Goal: Task Accomplishment & Management: Manage account settings

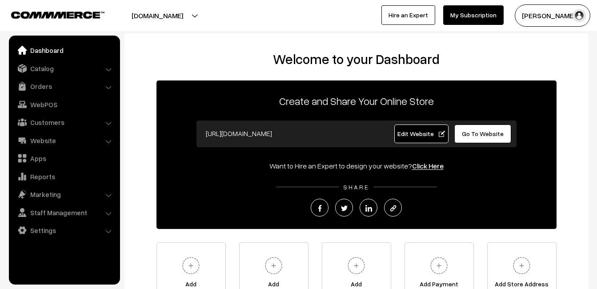
click at [46, 83] on link "Orders" at bounding box center [64, 86] width 106 height 16
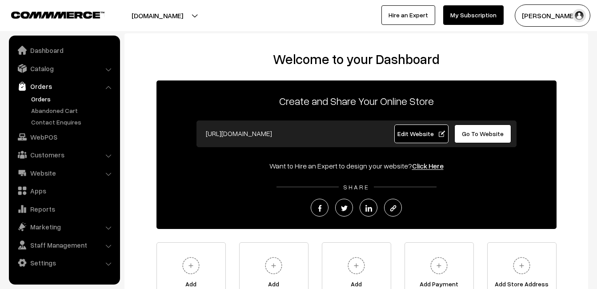
click at [47, 98] on link "Orders" at bounding box center [73, 98] width 88 height 9
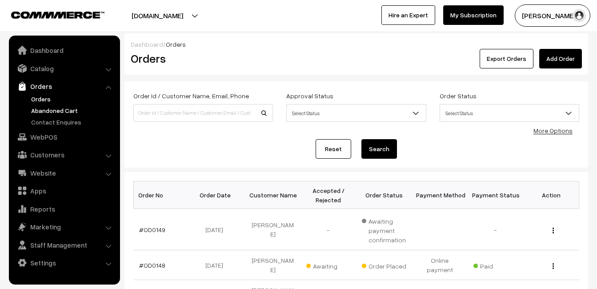
click at [41, 113] on link "Abandoned Cart" at bounding box center [73, 110] width 88 height 9
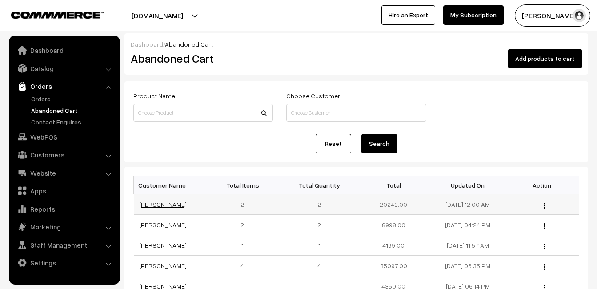
click at [157, 205] on link "[PERSON_NAME]" at bounding box center [163, 205] width 48 height 8
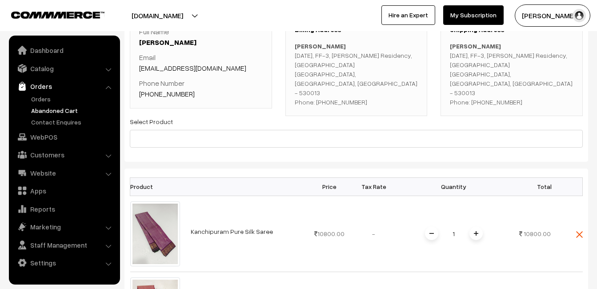
scroll to position [89, 0]
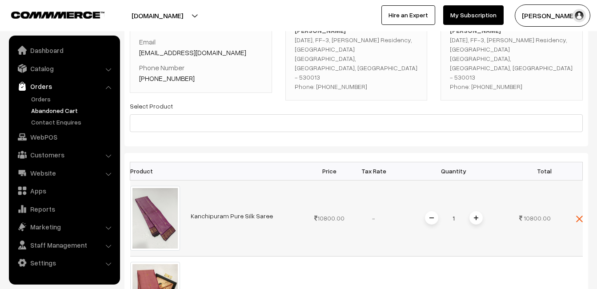
click at [226, 212] on link "Kanchipuram Pure Silk Saree" at bounding box center [232, 216] width 82 height 8
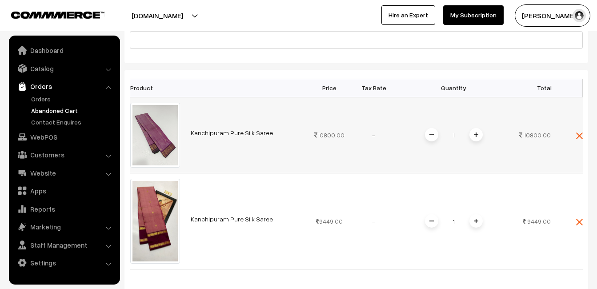
scroll to position [222, 0]
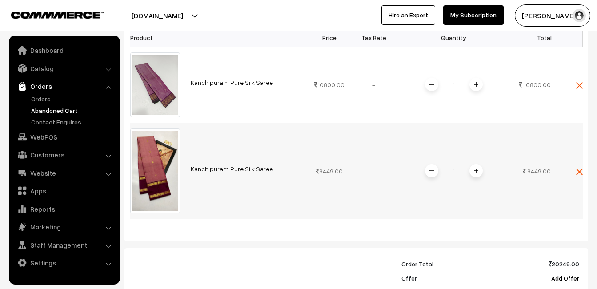
click at [197, 165] on link "Kanchipuram Pure Silk Saree" at bounding box center [232, 169] width 82 height 8
click at [229, 165] on link "Kanchipuram Pure Silk Saree" at bounding box center [232, 169] width 82 height 8
drag, startPoint x: 188, startPoint y: 160, endPoint x: 267, endPoint y: 161, distance: 79.2
click at [267, 161] on td "Kanchipuram Pure Silk Saree" at bounding box center [246, 171] width 122 height 96
drag, startPoint x: 267, startPoint y: 161, endPoint x: 241, endPoint y: 159, distance: 25.9
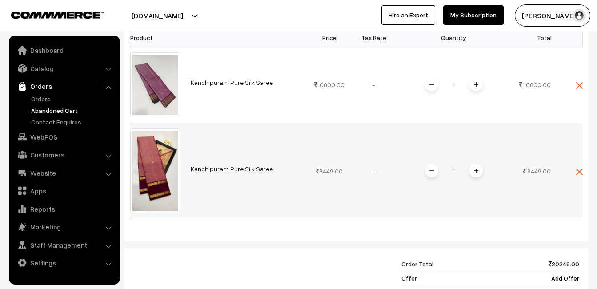
click at [241, 165] on link "Kanchipuram Pure Silk Saree" at bounding box center [232, 169] width 82 height 8
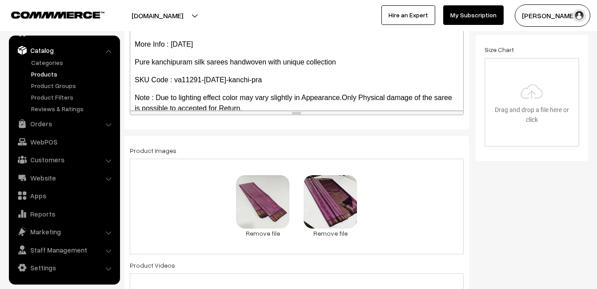
scroll to position [267, 0]
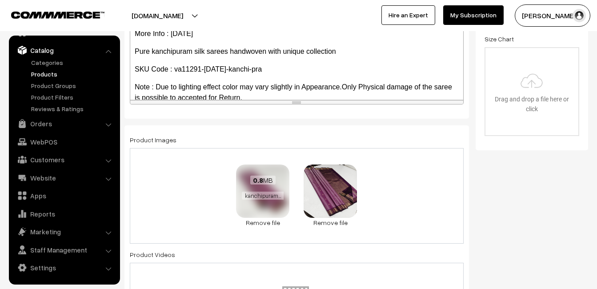
click at [246, 206] on div "0.8 MB kanchipuram-saree-va11291-jul.jpeg" at bounding box center [262, 189] width 53 height 48
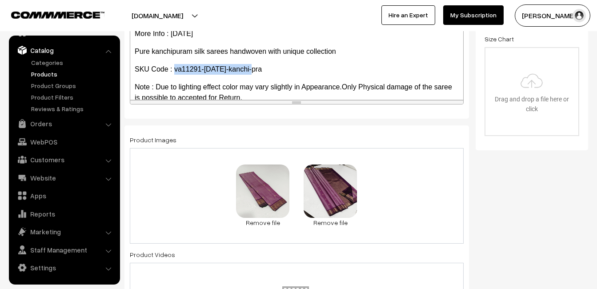
drag, startPoint x: 174, startPoint y: 72, endPoint x: 255, endPoint y: 71, distance: 80.5
click at [255, 71] on p "SKU Code : va11291-jul-kanchi-pra" at bounding box center [297, 69] width 324 height 11
copy p "va11291-jul-kanchi-pra"
click at [44, 71] on link "Products" at bounding box center [73, 73] width 88 height 9
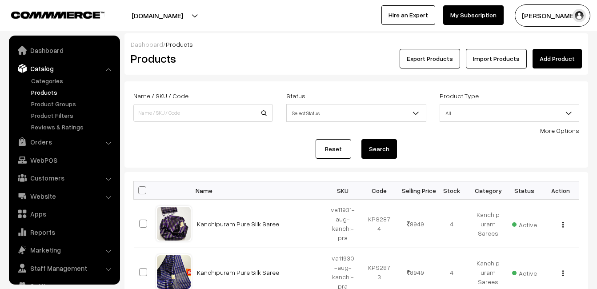
scroll to position [18, 0]
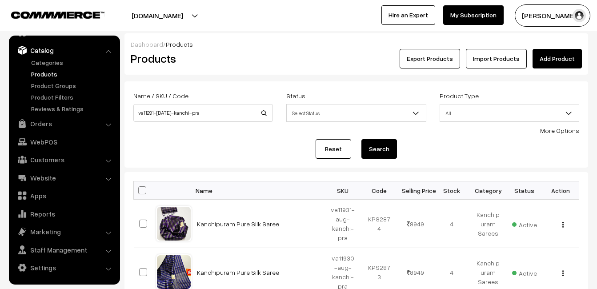
type input "va11291-[DATE]-kanchi-pra"
click at [385, 149] on button "Search" at bounding box center [379, 149] width 36 height 20
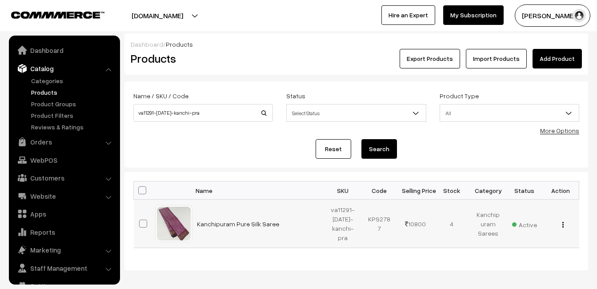
scroll to position [18, 0]
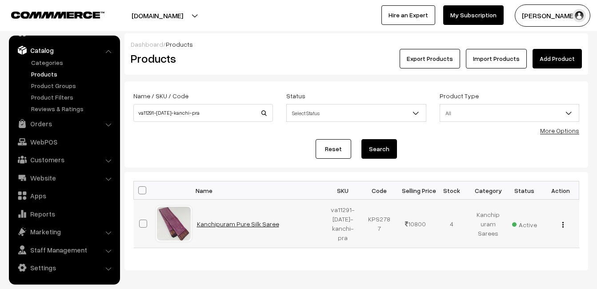
click at [257, 223] on link "Kanchipuram Pure Silk Saree" at bounding box center [238, 224] width 82 height 8
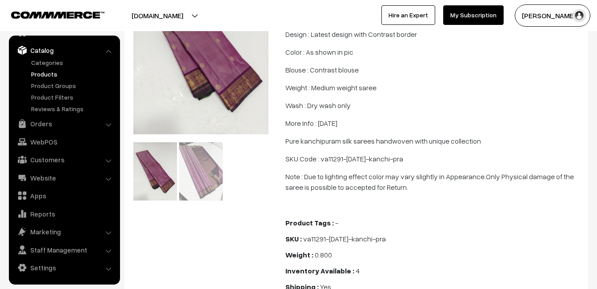
scroll to position [178, 0]
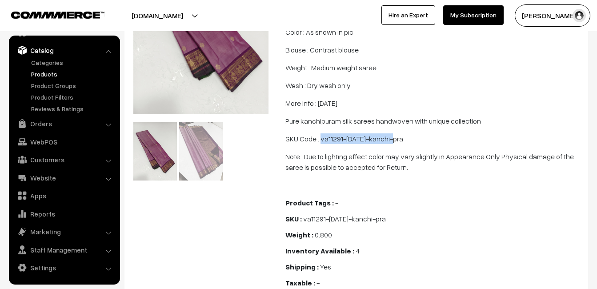
drag, startPoint x: 320, startPoint y: 149, endPoint x: 393, endPoint y: 144, distance: 74.0
click at [393, 144] on p "SKU Code : va11291-jul-kanchi-pra" at bounding box center [433, 138] width 297 height 11
drag, startPoint x: 393, startPoint y: 144, endPoint x: 378, endPoint y: 150, distance: 16.2
copy p "va11291-jul-kanchi-pra"
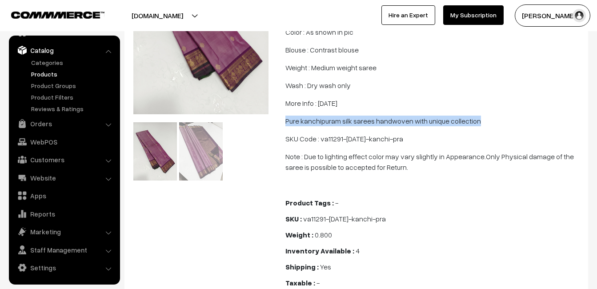
drag, startPoint x: 285, startPoint y: 131, endPoint x: 476, endPoint y: 130, distance: 191.2
click at [476, 126] on p "Pure kanchipuram silk sarees handwoven with unique collection" at bounding box center [433, 121] width 297 height 11
copy p "Pure kanchipuram silk sarees handwoven with unique collection"
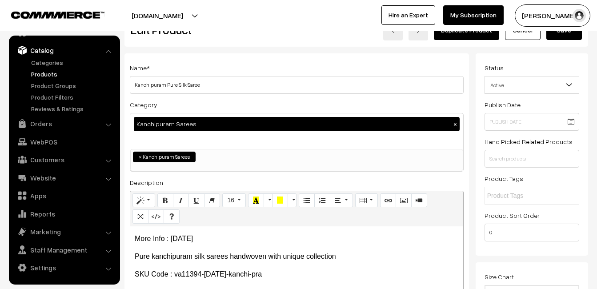
scroll to position [44, 0]
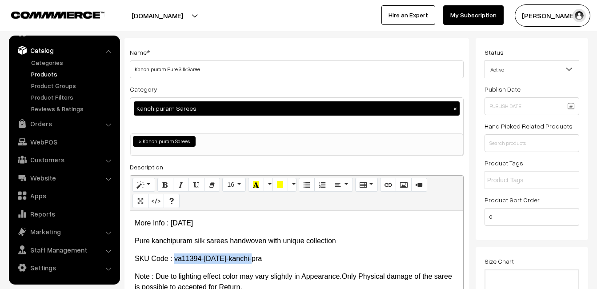
drag, startPoint x: 174, startPoint y: 258, endPoint x: 259, endPoint y: 258, distance: 85.4
click at [259, 258] on p "SKU Code : va11394-[DATE]-kanchi-pra" at bounding box center [297, 258] width 324 height 11
copy p "va11394-[DATE]-kanchi-pra"
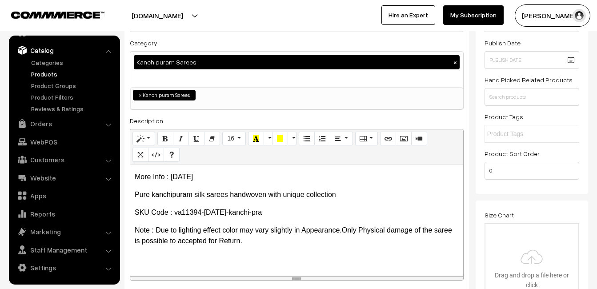
scroll to position [178, 0]
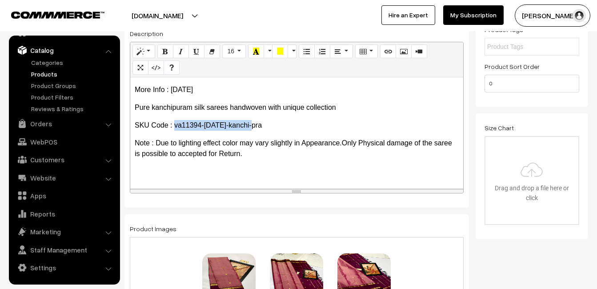
drag, startPoint x: 173, startPoint y: 124, endPoint x: 249, endPoint y: 126, distance: 75.6
click at [249, 126] on p "SKU Code : va11394-jul-kanchi-pra" at bounding box center [297, 125] width 324 height 11
copy p "va11394-[DATE]-kanchi-pra"
click at [39, 73] on link "Products" at bounding box center [73, 73] width 88 height 9
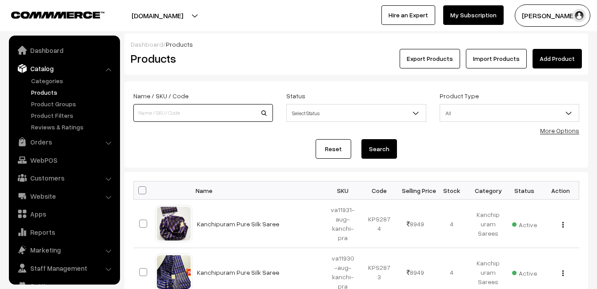
scroll to position [18, 0]
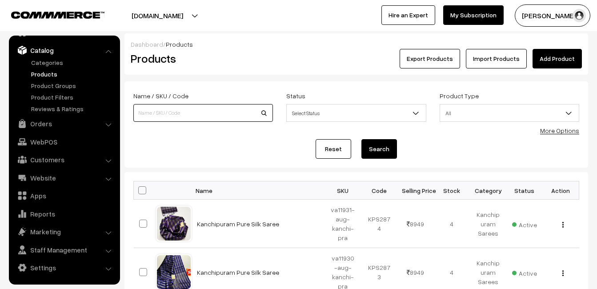
drag, startPoint x: 0, startPoint y: 0, endPoint x: 175, endPoint y: 111, distance: 207.2
paste input "va11394-[DATE]-kanchi-pra"
type input "va11394-[DATE]-kanchi-pra"
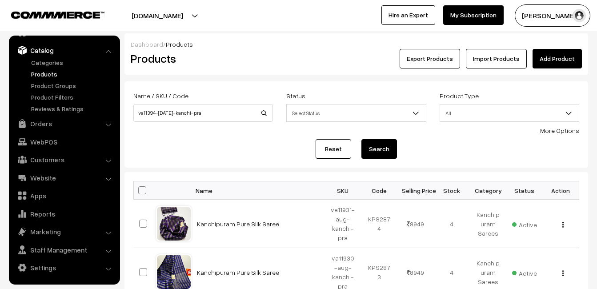
click at [386, 148] on button "Search" at bounding box center [379, 149] width 36 height 20
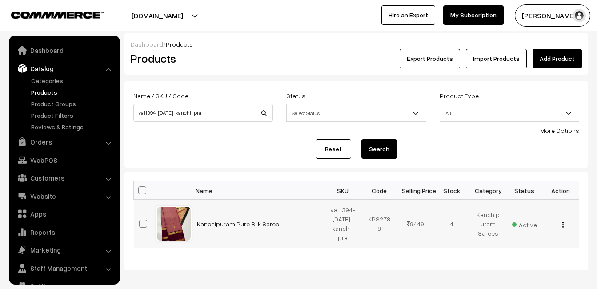
scroll to position [18, 0]
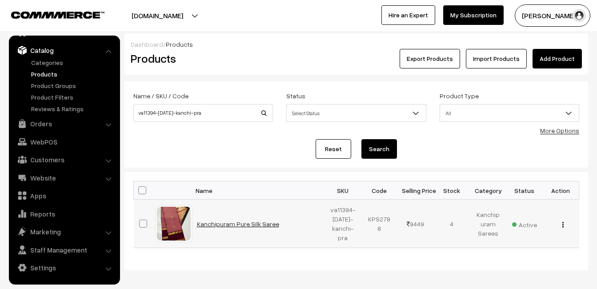
click at [247, 223] on link "Kanchipuram Pure Silk Saree" at bounding box center [238, 224] width 82 height 8
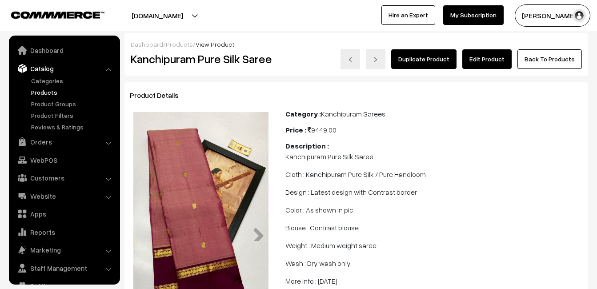
scroll to position [18, 0]
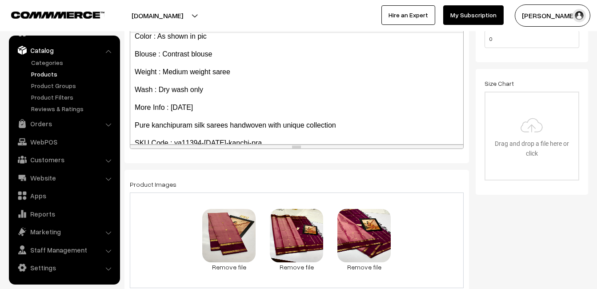
scroll to position [89, 0]
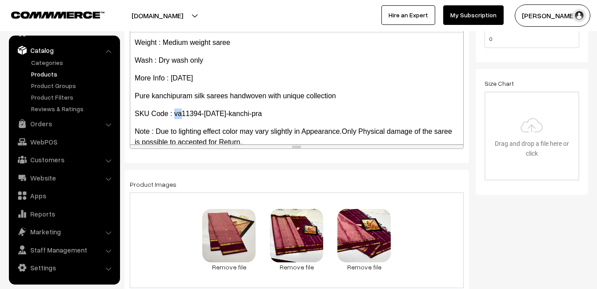
drag, startPoint x: 174, startPoint y: 111, endPoint x: 182, endPoint y: 112, distance: 8.2
click at [182, 112] on p "SKU Code : va11394-[DATE]-kanchi-pra" at bounding box center [297, 113] width 324 height 11
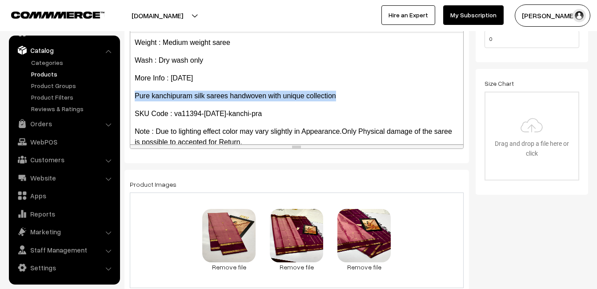
drag, startPoint x: 133, startPoint y: 94, endPoint x: 338, endPoint y: 94, distance: 204.5
click at [338, 94] on div "Kanchipuram Pure Silk Saree Cloth : Kanchipuram Pure Silk / Pure Handloom Desig…" at bounding box center [296, 88] width 333 height 111
copy p "Pure kanchipuram silk sarees handwoven with unique collection"
